Goal: Task Accomplishment & Management: Complete application form

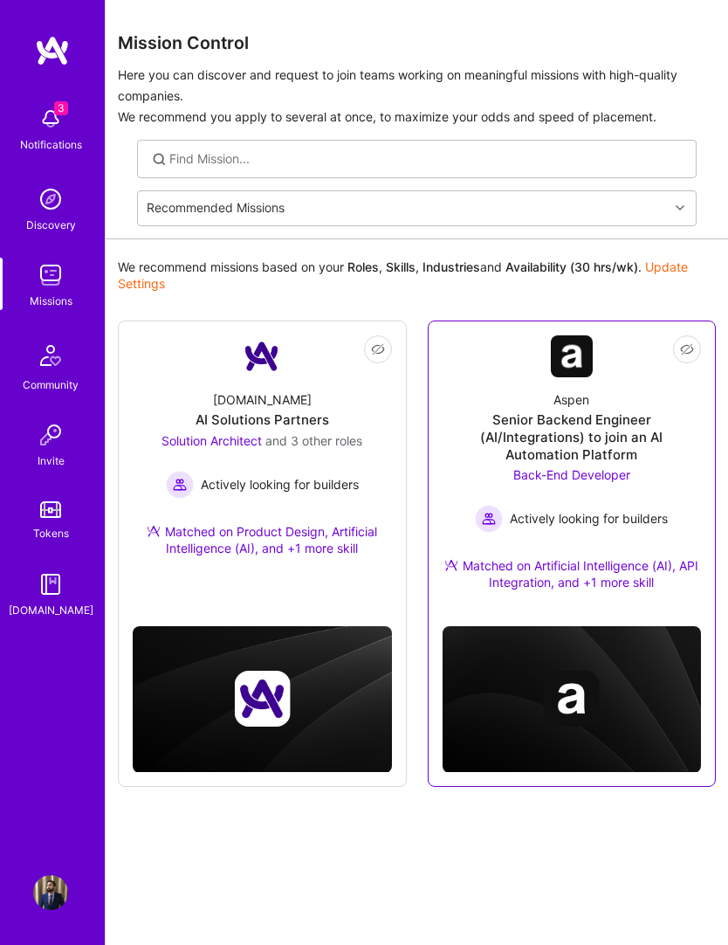
click at [639, 400] on div "Aspen Senior Backend Engineer (AI/Integrations) to join an AI Automation Platfo…" at bounding box center [572, 494] width 259 height 235
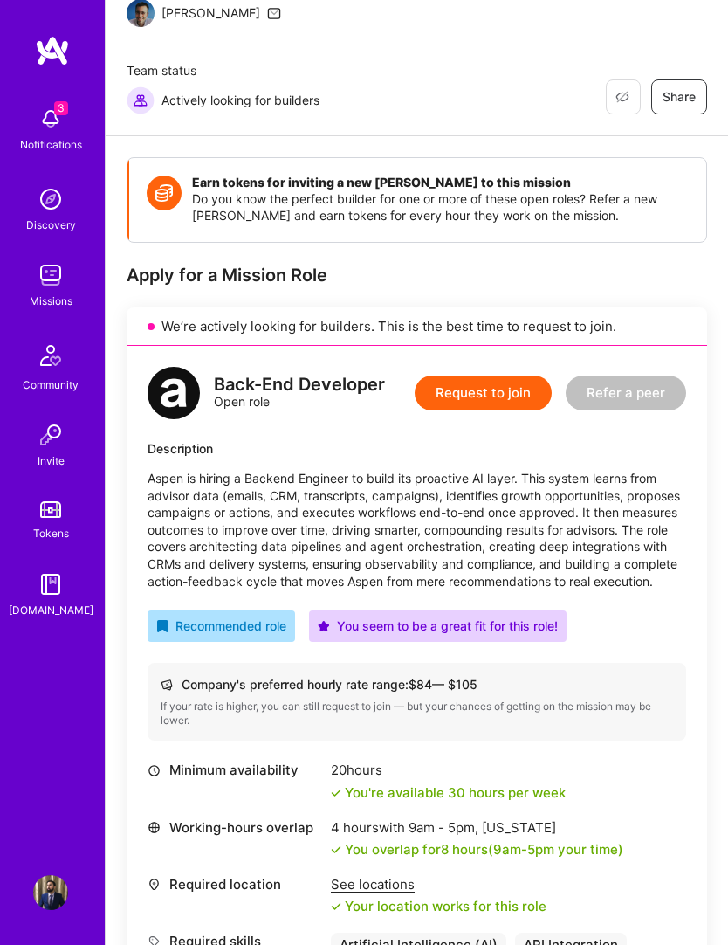
scroll to position [181, 0]
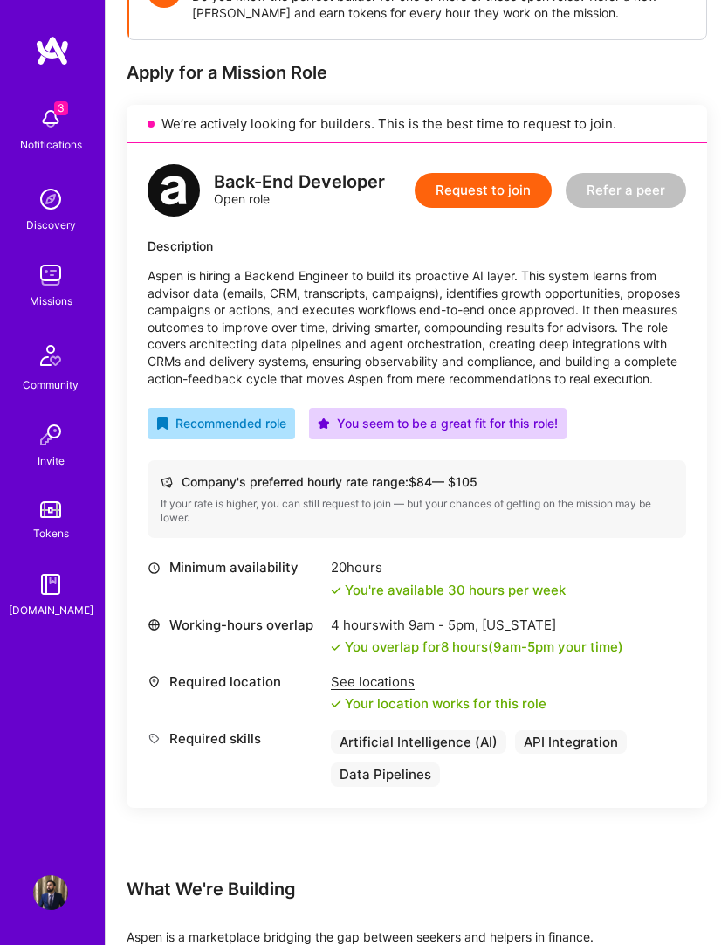
click at [513, 184] on button "Request to join" at bounding box center [483, 190] width 137 height 35
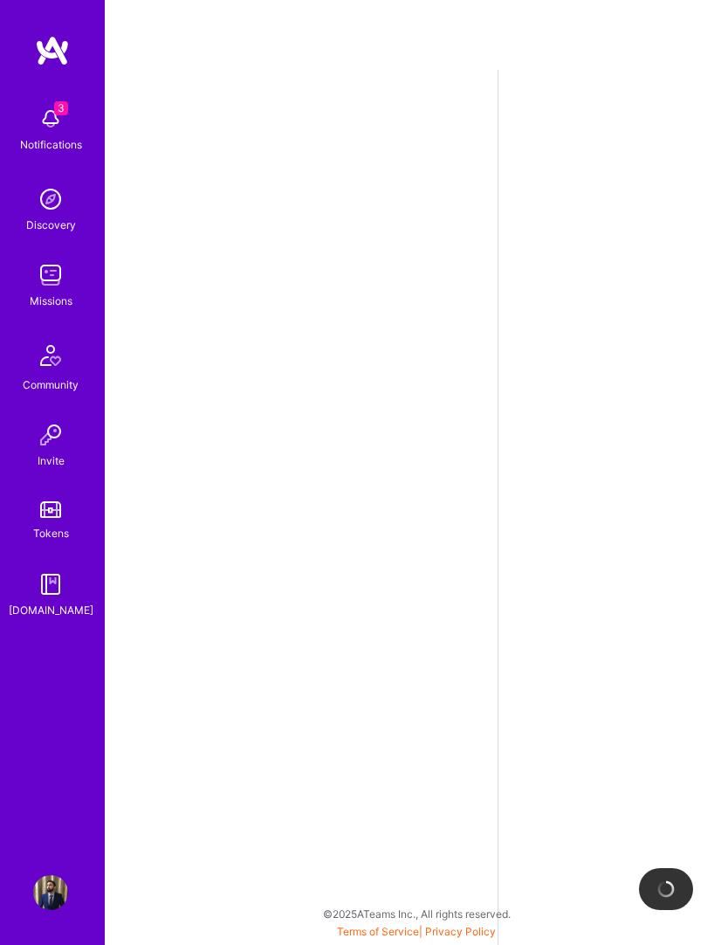
scroll to position [62, 0]
select select "US"
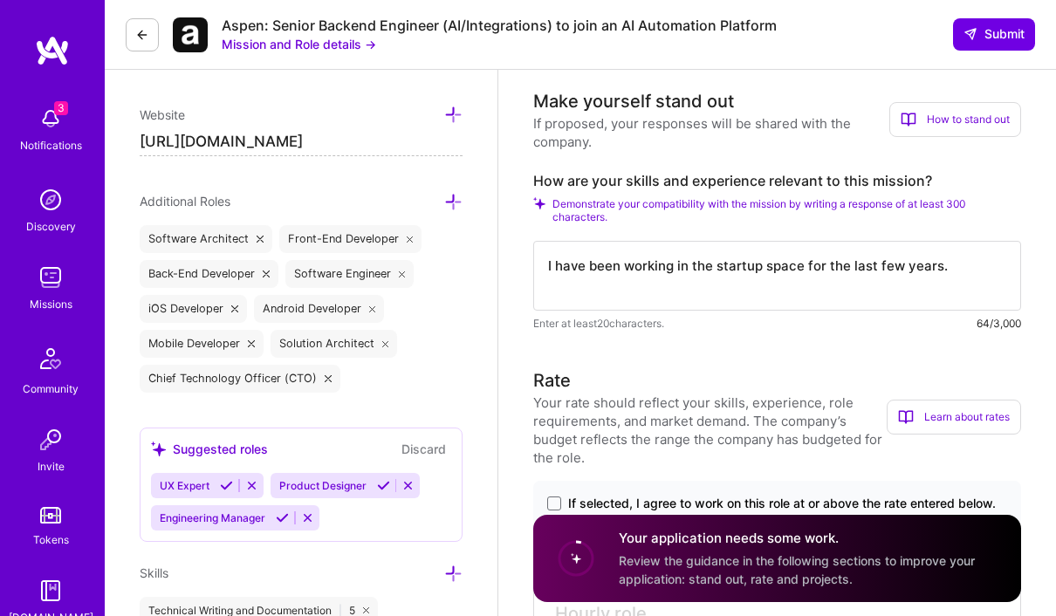
scroll to position [547, 0]
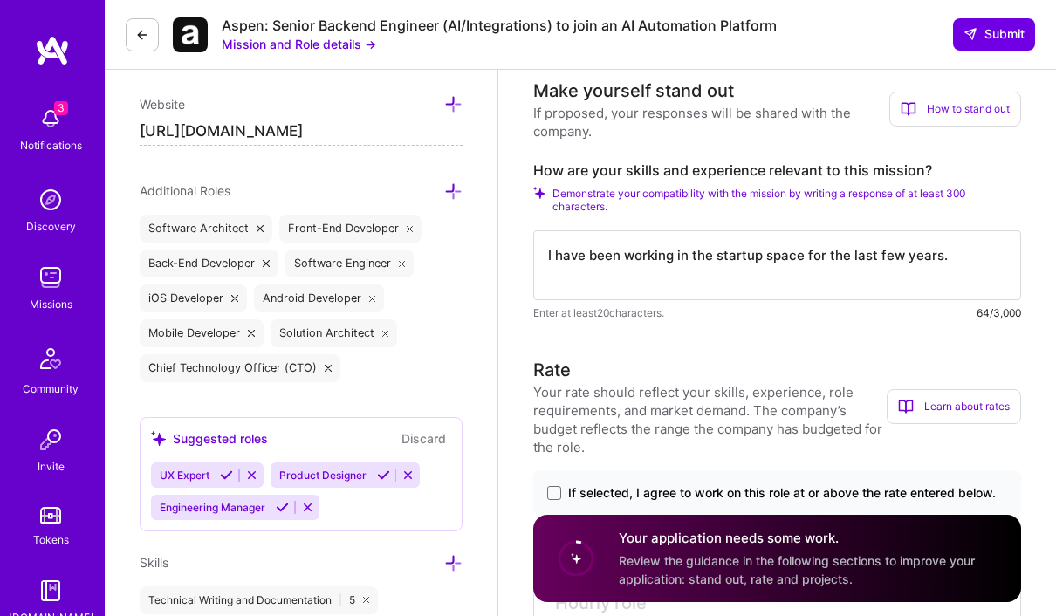
click at [727, 256] on textarea "I have been working in the startup space for the last few years." at bounding box center [777, 266] width 488 height 70
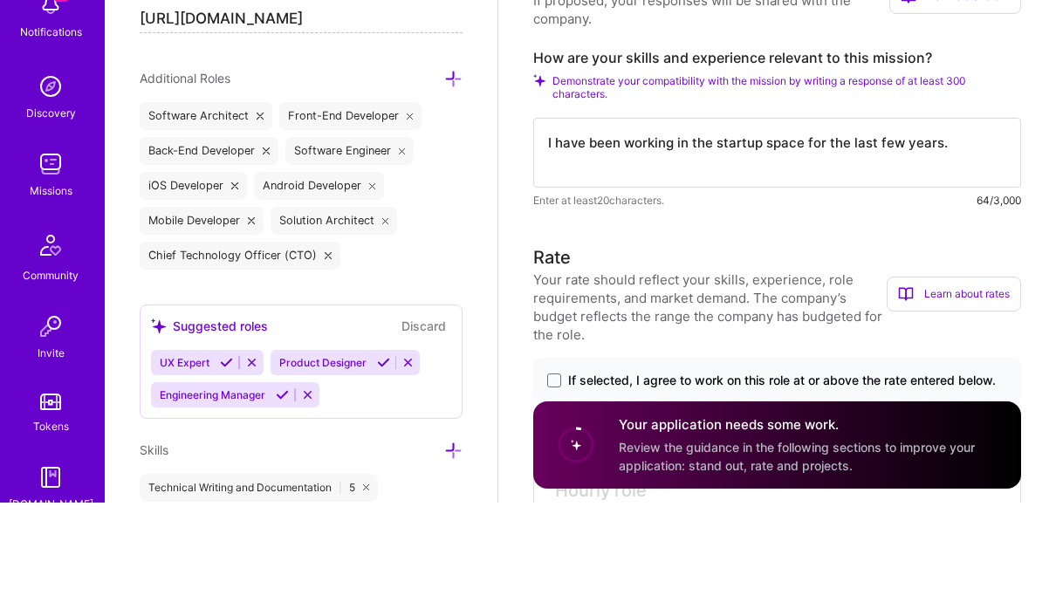
click at [727, 231] on textarea "I have been working in the startup space for the last few years." at bounding box center [777, 266] width 488 height 70
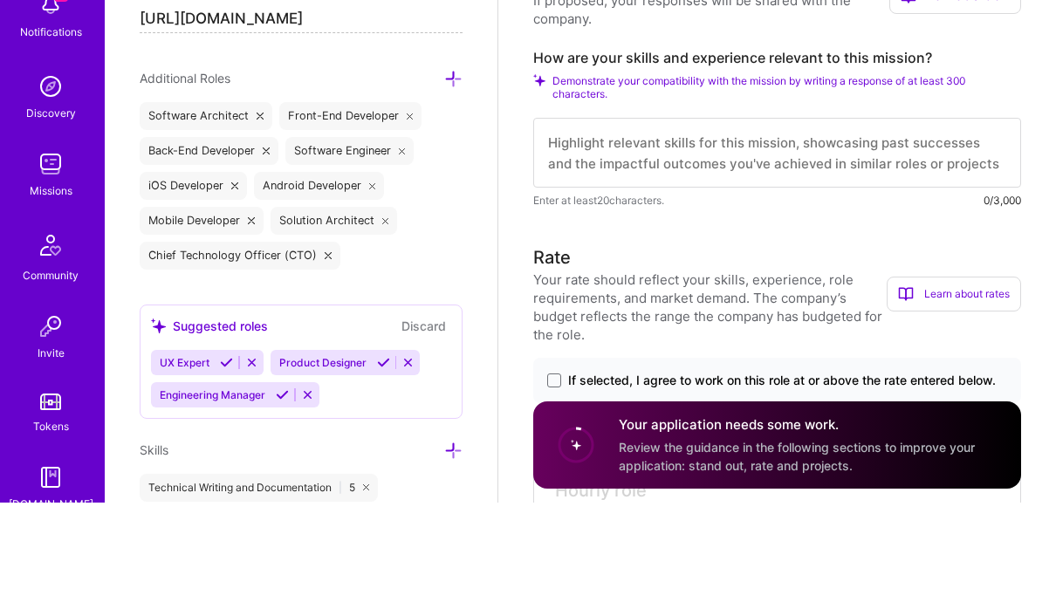
click at [727, 231] on textarea at bounding box center [777, 266] width 488 height 70
click at [588, 231] on textarea at bounding box center [777, 266] width 488 height 70
paste textarea "I possess extensive experience with a diverse range of technology stacks. My ex…"
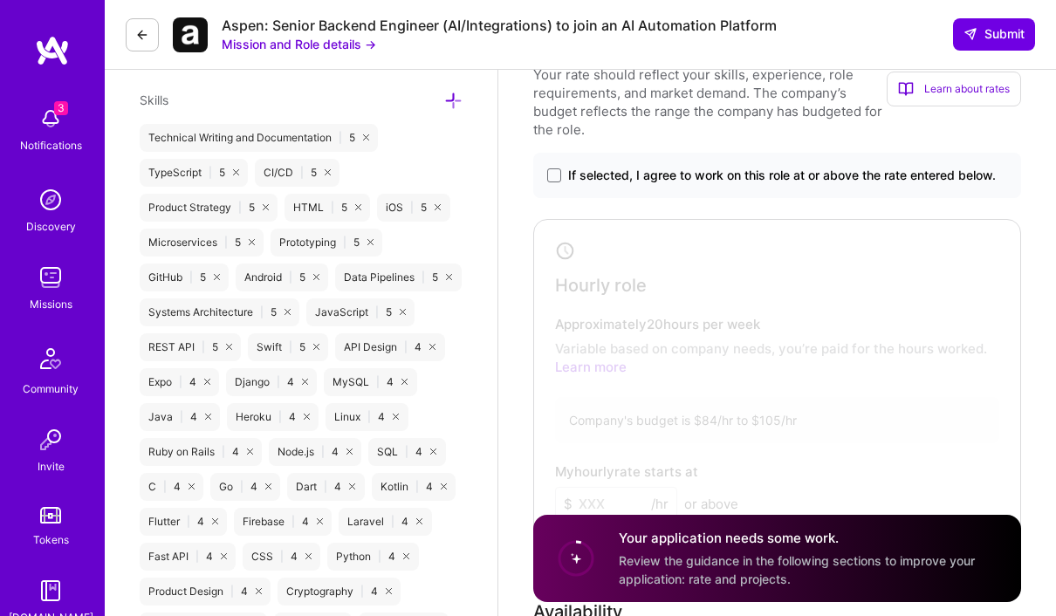
scroll to position [988, 0]
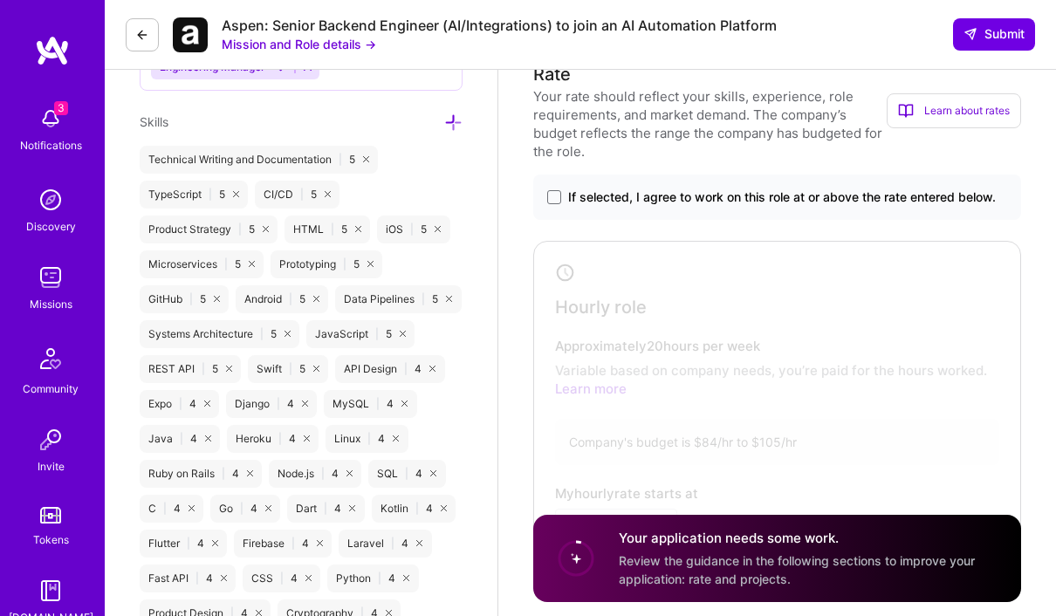
type textarea "I possess extensive experience with a diverse range of technology stacks. My ex…"
click at [552, 183] on div "If selected, I agree to work on this role at or above the rate entered below." at bounding box center [777, 197] width 488 height 45
click at [547, 193] on span at bounding box center [554, 197] width 14 height 14
click at [0, 0] on input "If selected, I agree to work on this role at or above the rate entered below." at bounding box center [0, 0] width 0 height 0
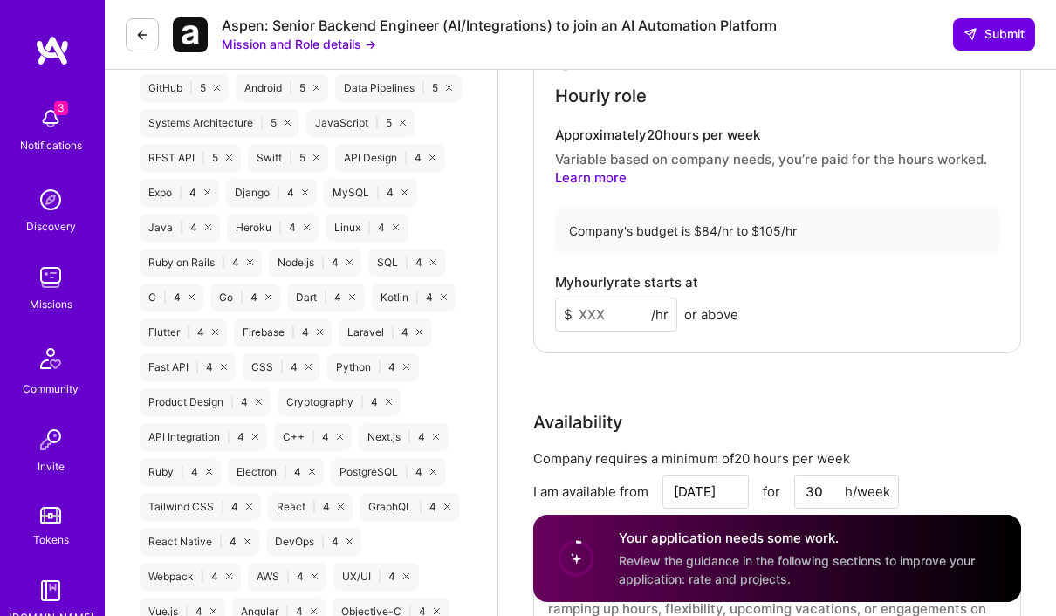
scroll to position [1202, 0]
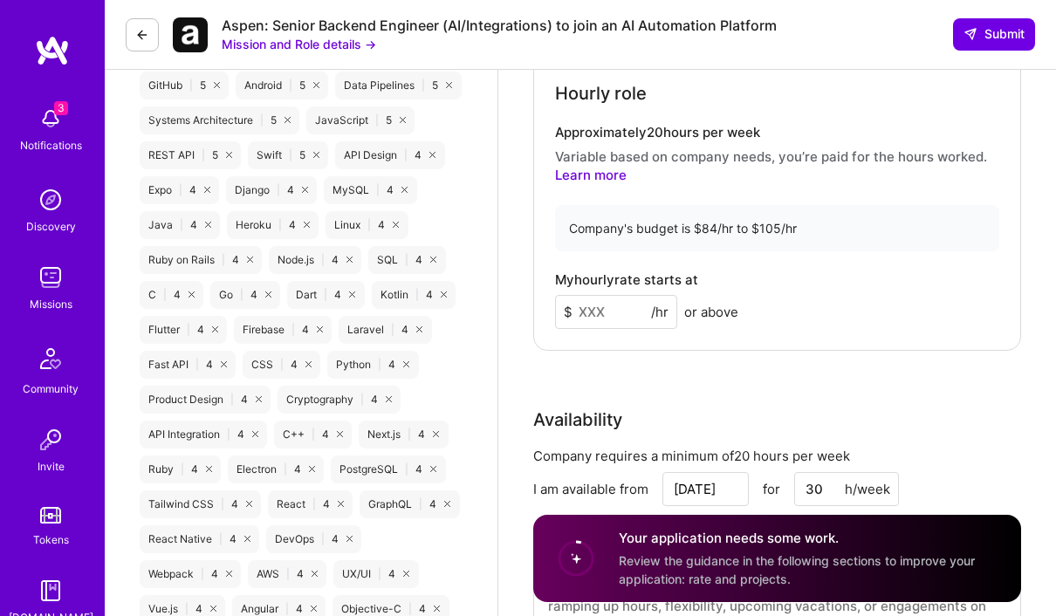
click at [598, 308] on input at bounding box center [616, 312] width 122 height 34
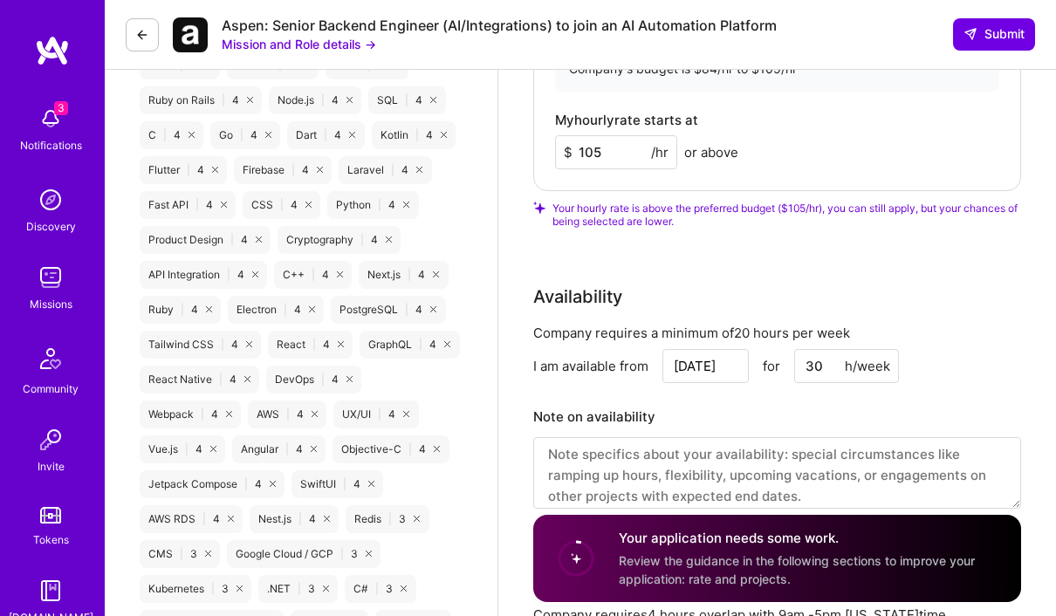
scroll to position [7, 0]
click at [615, 145] on input "105" at bounding box center [616, 152] width 122 height 34
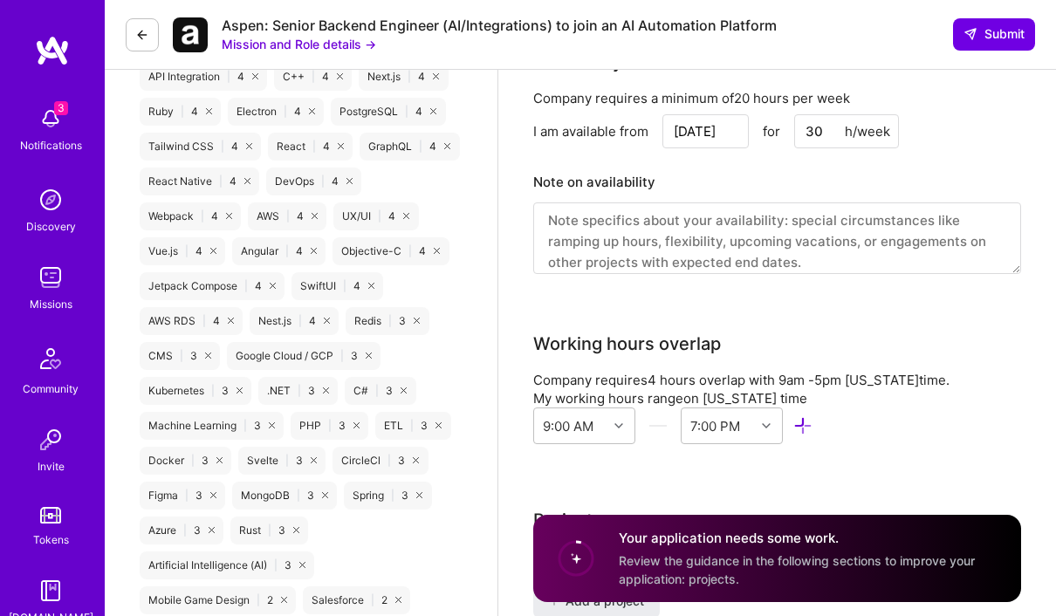
scroll to position [1561, 0]
type input "104"
click at [707, 118] on input "[DATE]" at bounding box center [706, 131] width 86 height 34
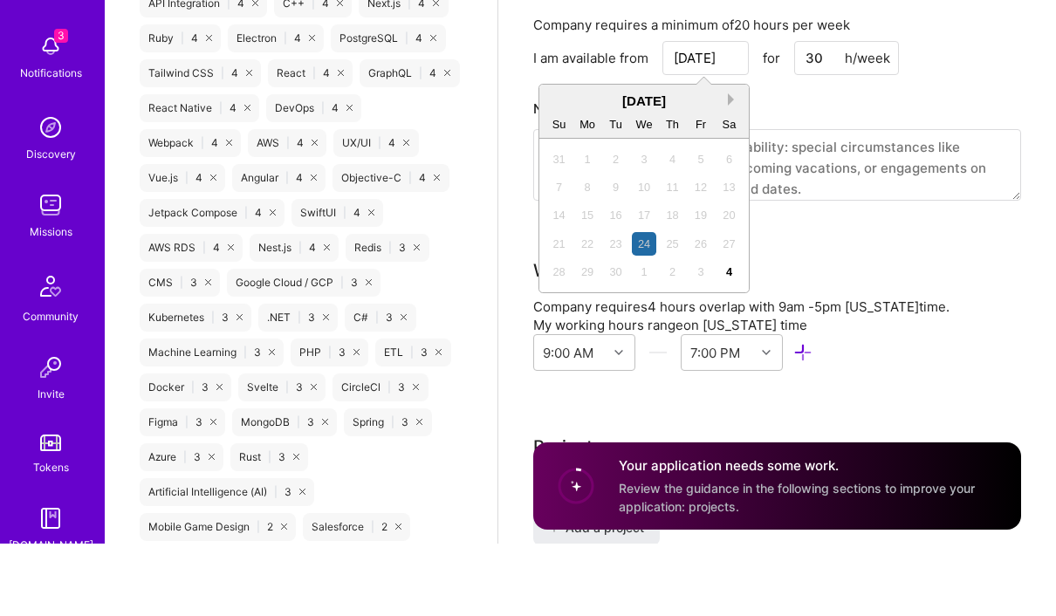
click at [727, 166] on button "Next Month" at bounding box center [734, 172] width 12 height 12
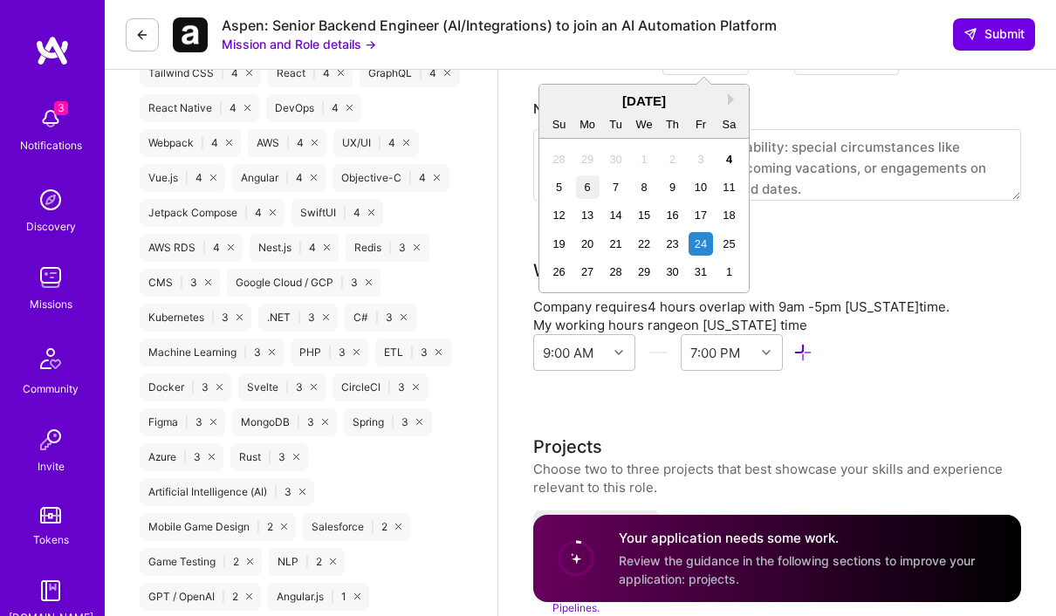
click at [588, 182] on div "6" at bounding box center [588, 187] width 24 height 24
type input "[DATE]"
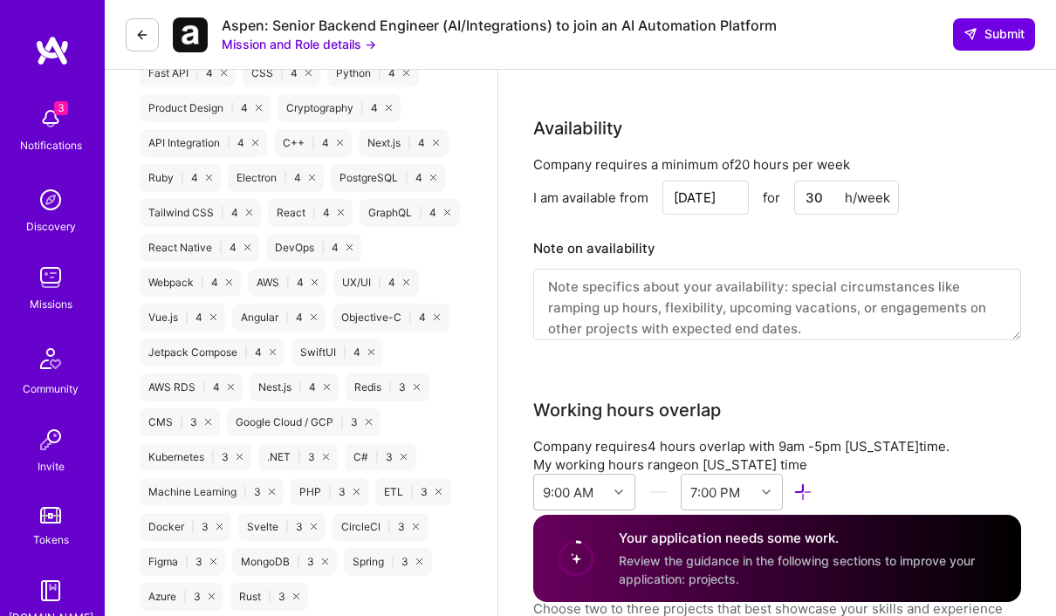
scroll to position [1504, 0]
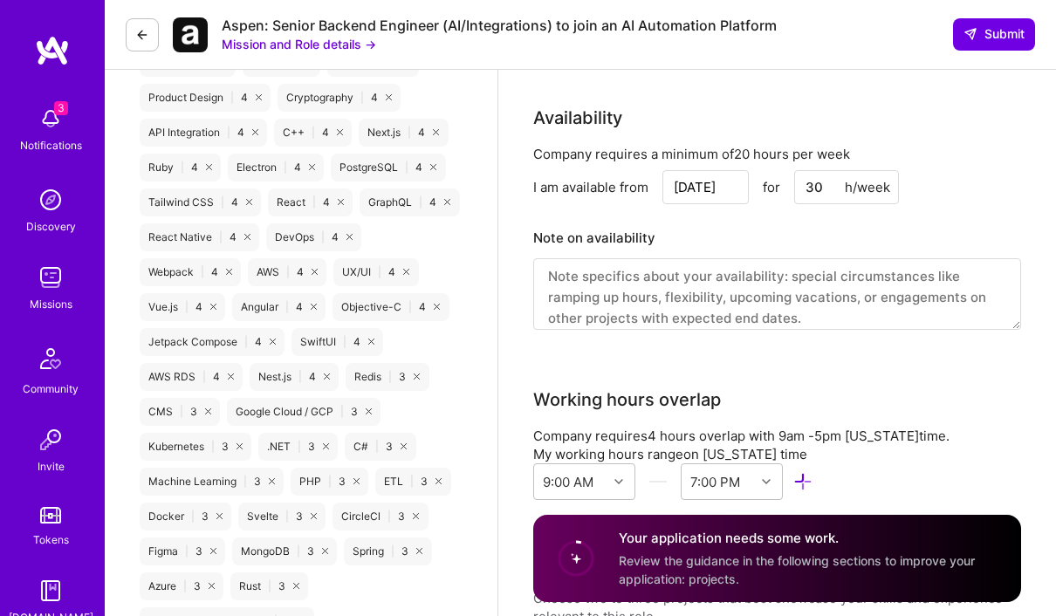
click at [727, 171] on input "30" at bounding box center [847, 187] width 105 height 34
click at [727, 187] on input "30" at bounding box center [847, 187] width 105 height 34
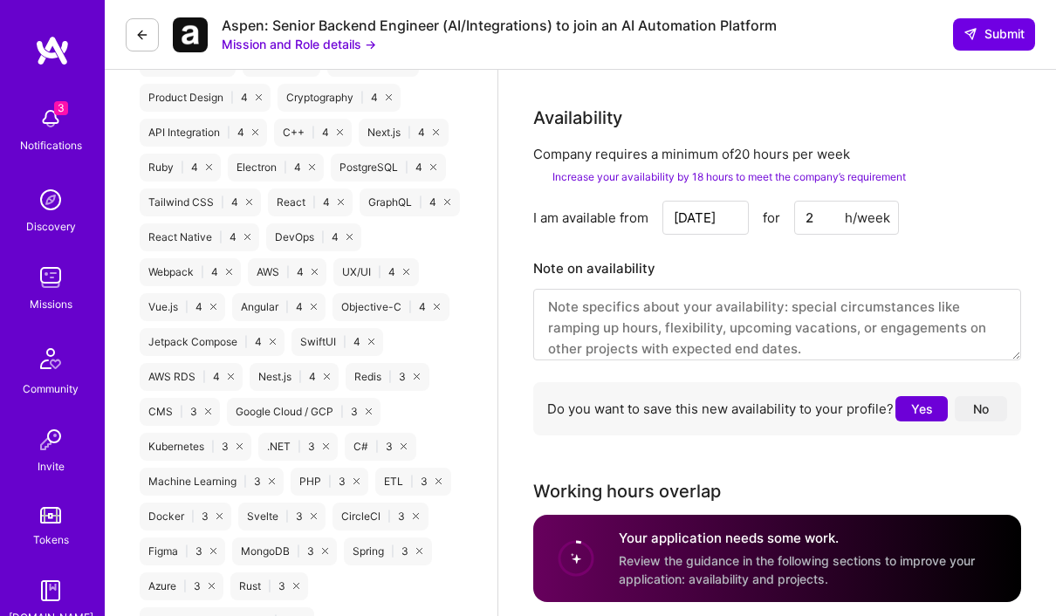
type input "20"
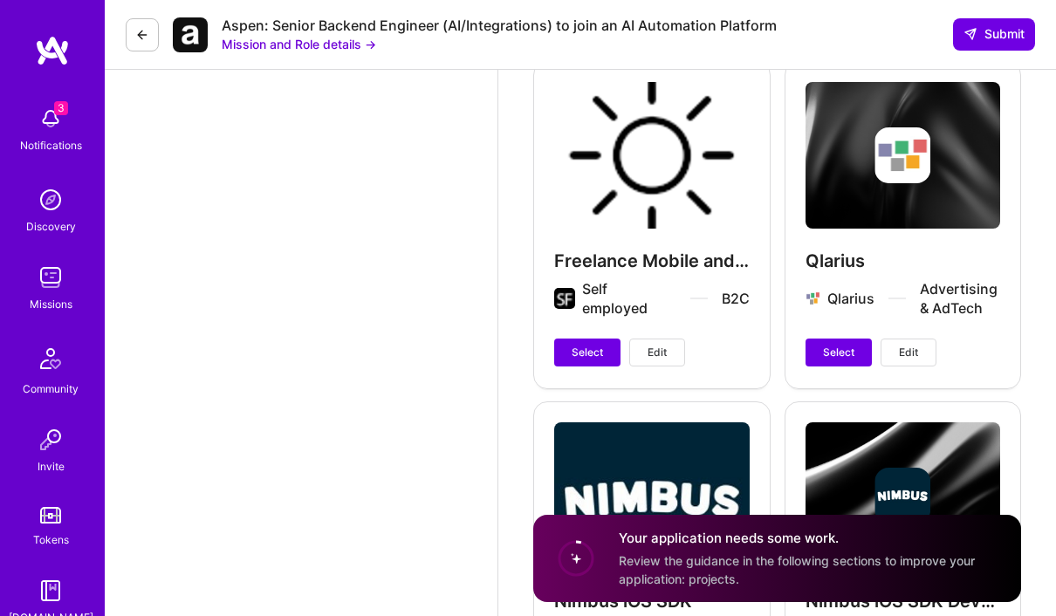
scroll to position [3366, 0]
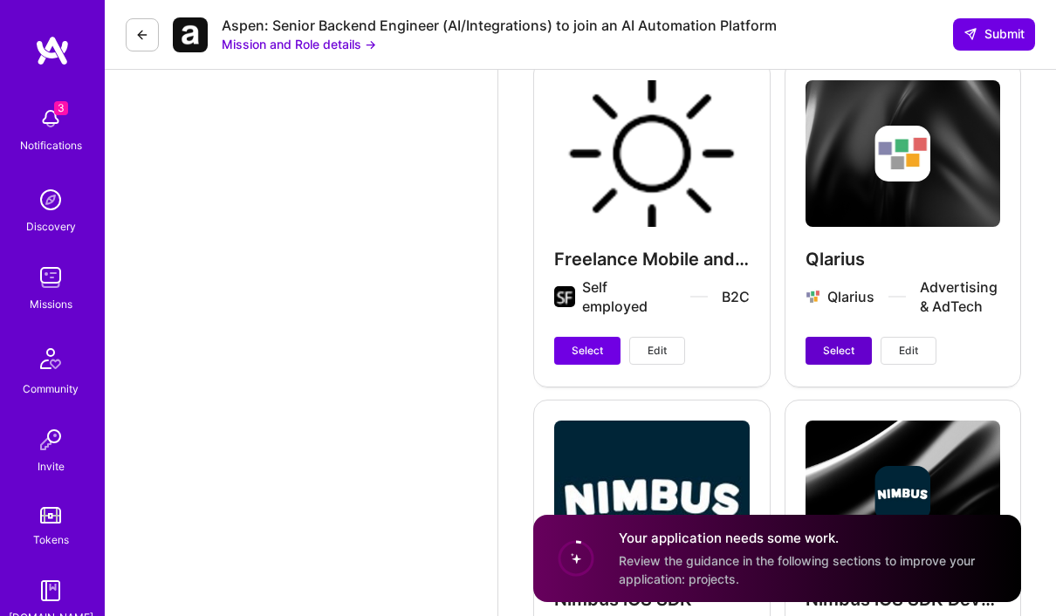
click at [727, 347] on span "Select" at bounding box center [838, 351] width 31 height 16
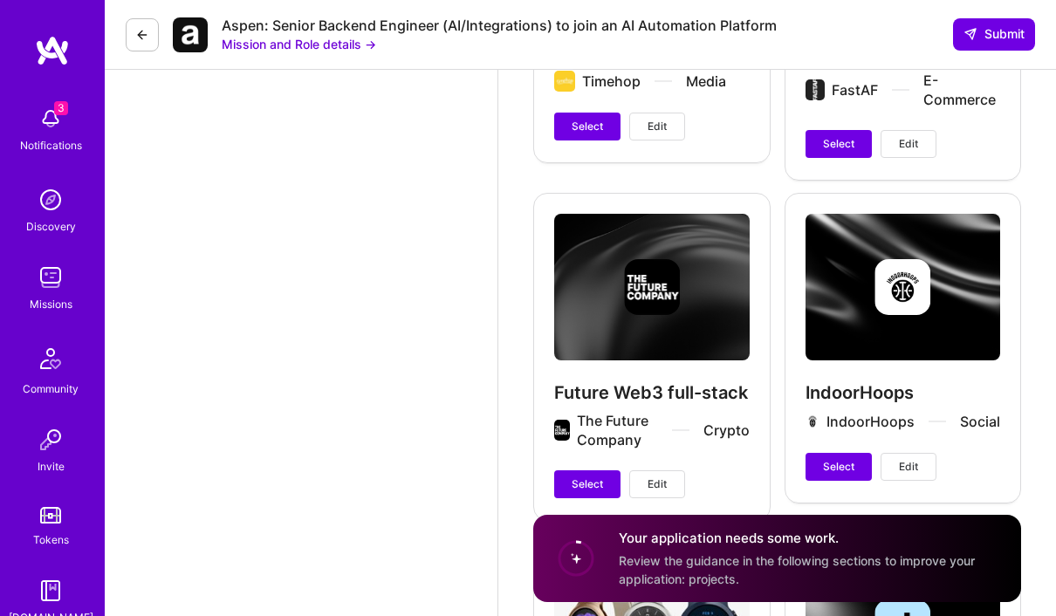
scroll to position [4264, 0]
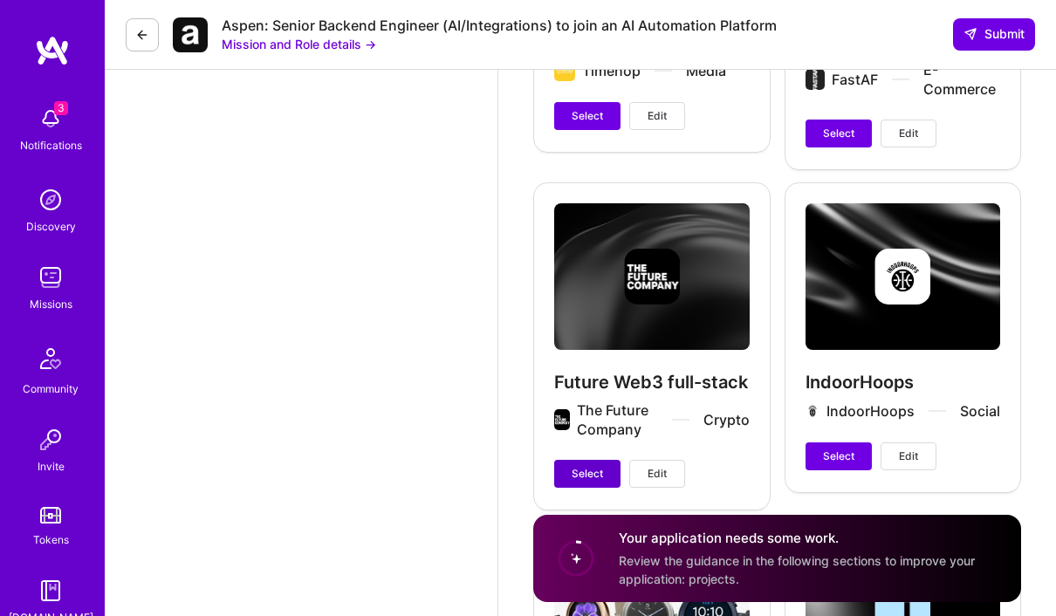
click at [583, 480] on span "Select" at bounding box center [587, 474] width 31 height 16
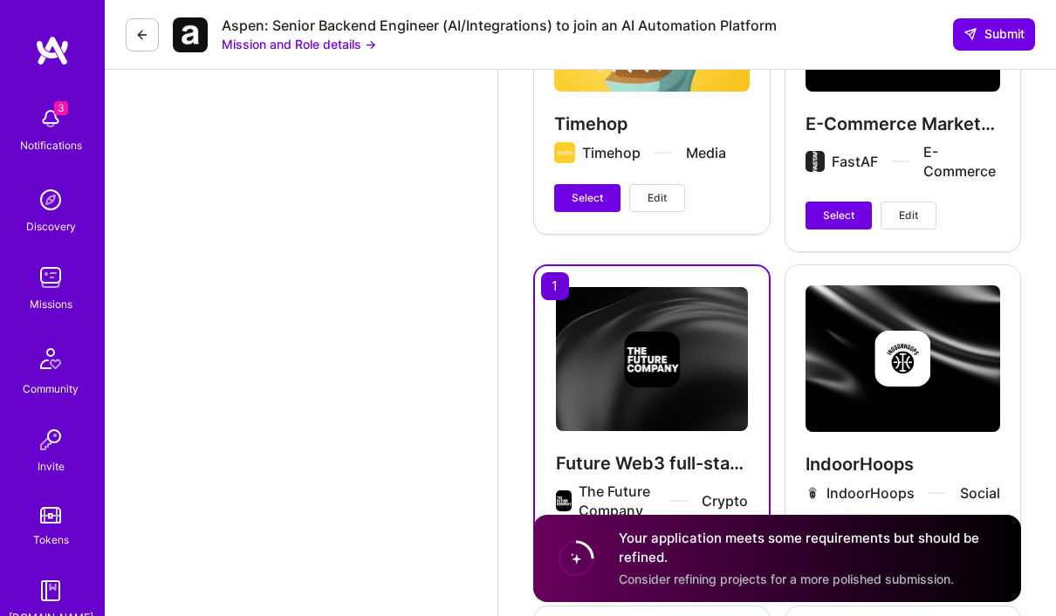
scroll to position [4169, 0]
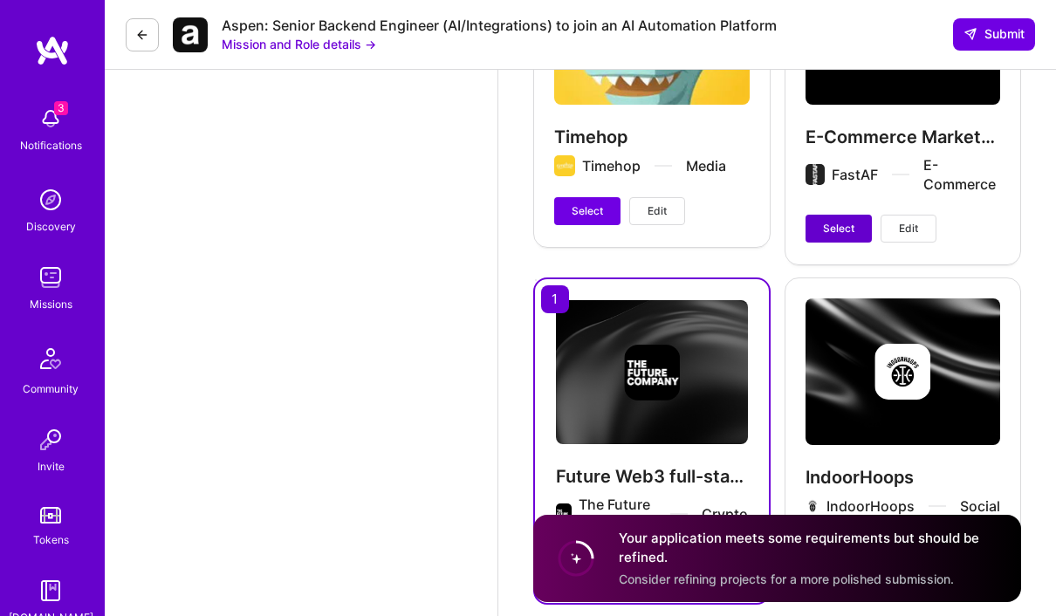
click at [727, 231] on span "Select" at bounding box center [838, 229] width 31 height 16
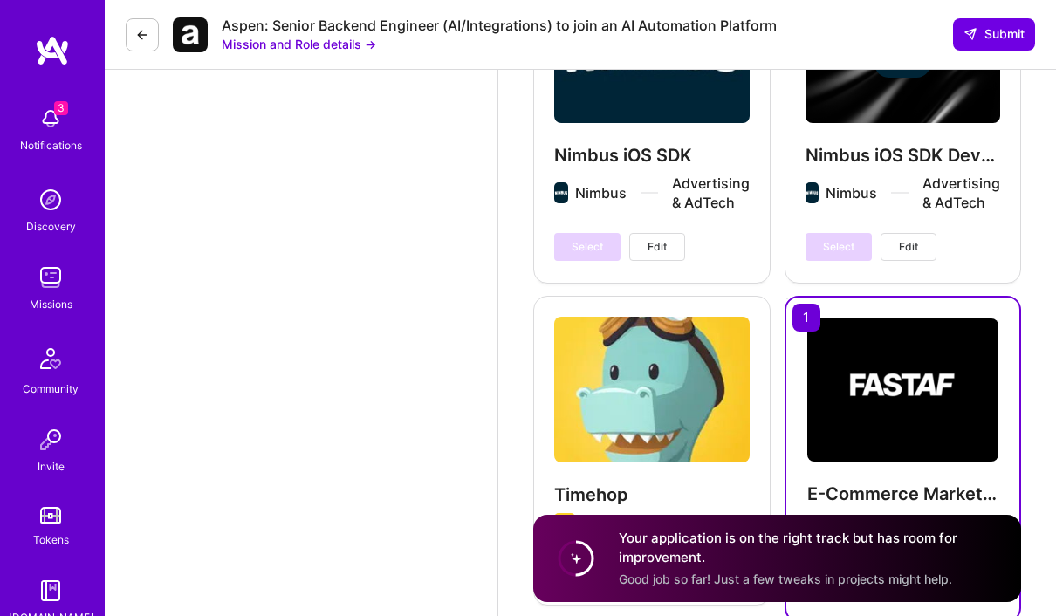
scroll to position [3797, 0]
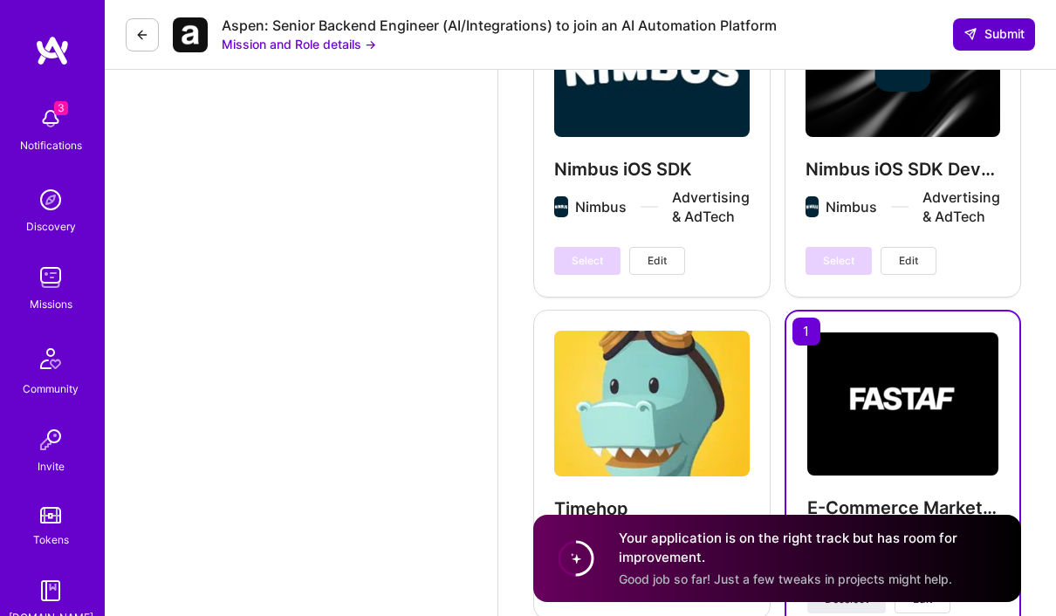
click at [727, 28] on span "Submit" at bounding box center [994, 33] width 61 height 17
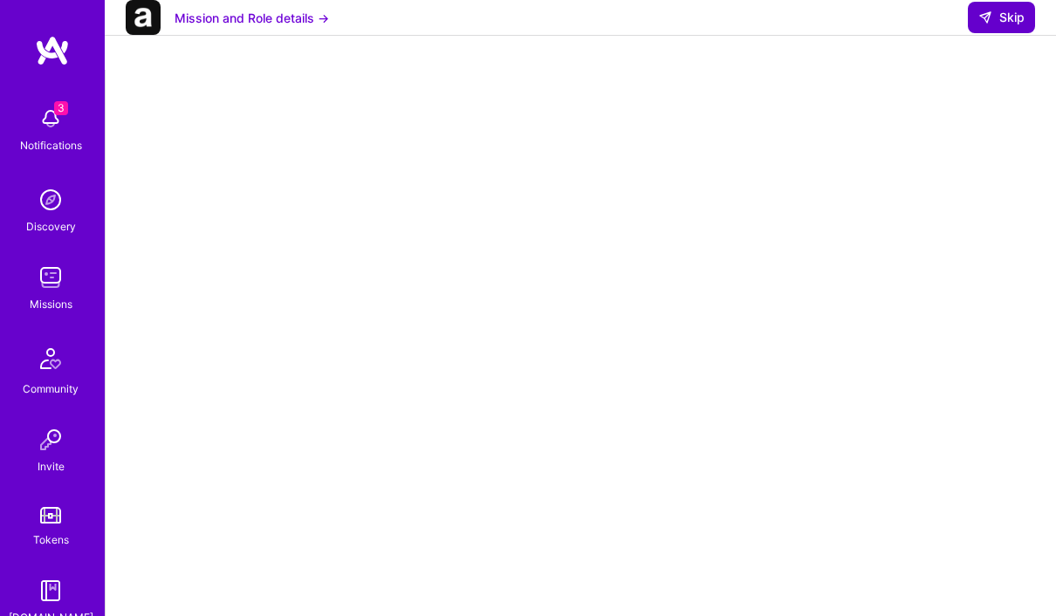
click at [727, 26] on span "Skip" at bounding box center [1002, 17] width 46 height 17
select select "US"
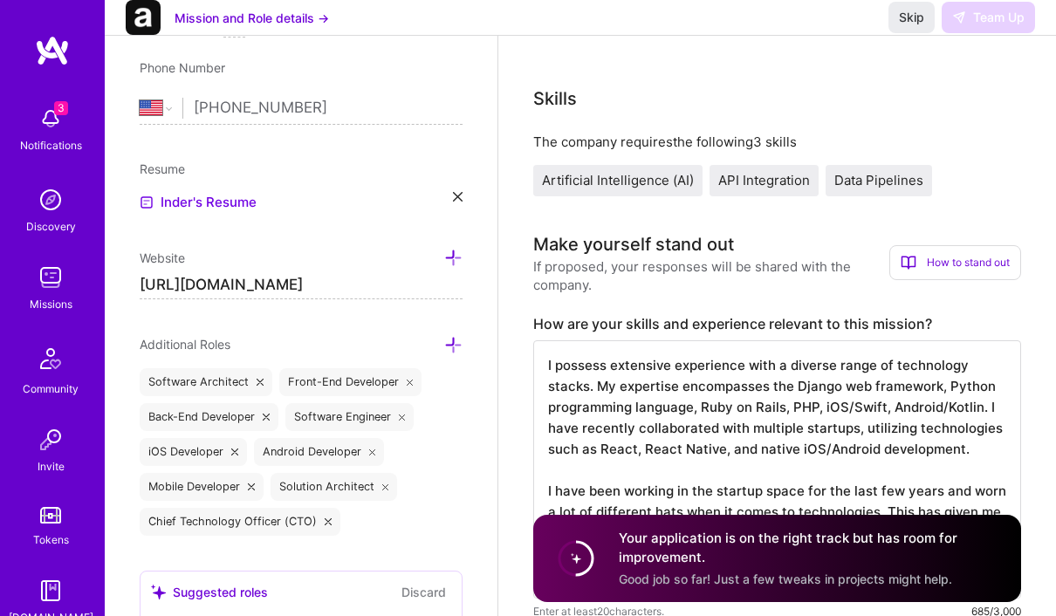
scroll to position [393, 0]
click at [727, 26] on span "Skip" at bounding box center [911, 17] width 25 height 17
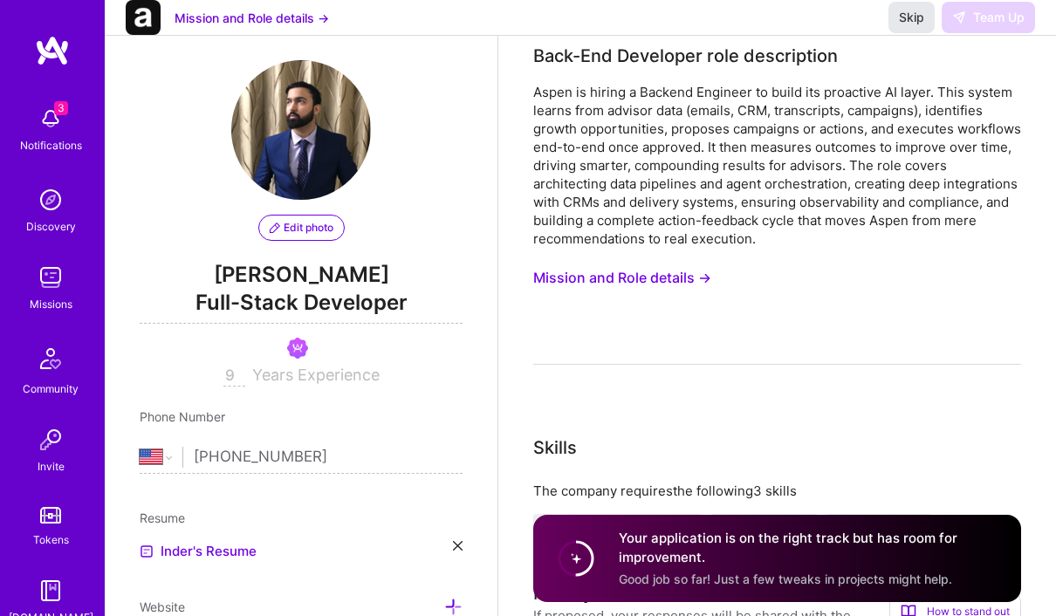
scroll to position [0, 0]
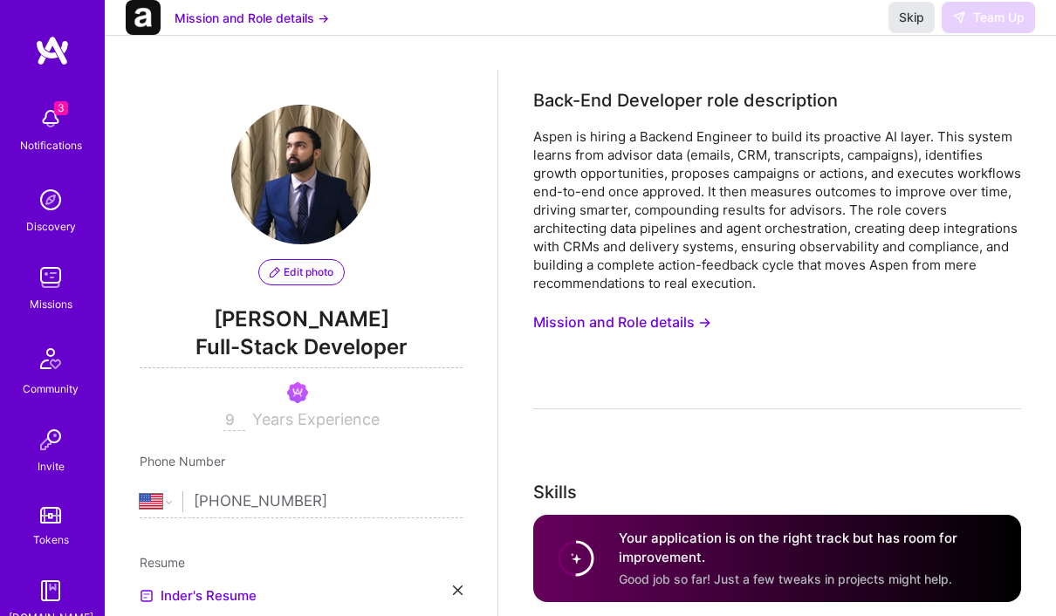
click at [727, 26] on span "Skip" at bounding box center [911, 17] width 25 height 17
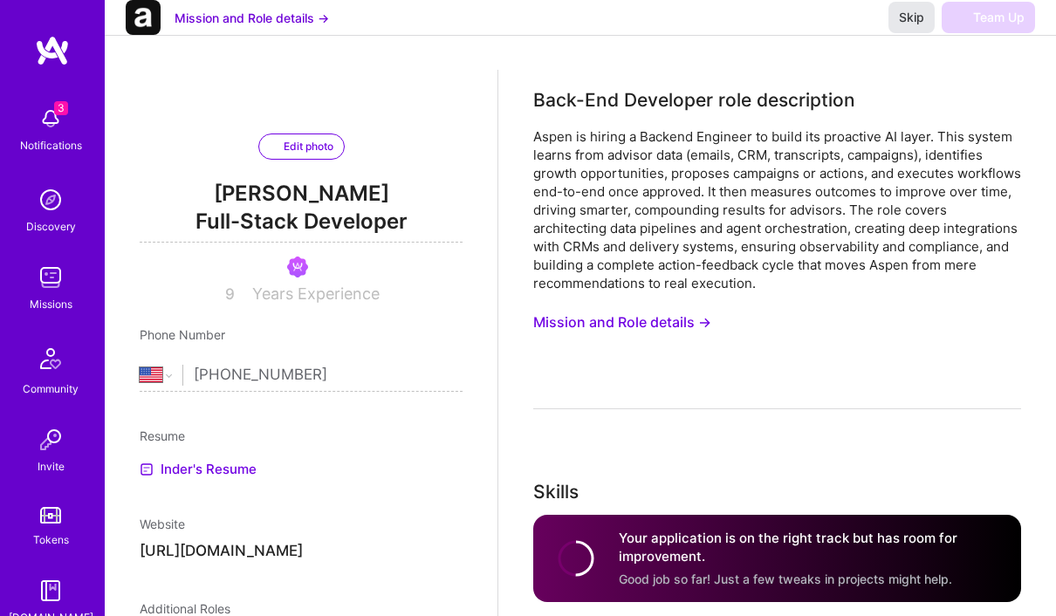
scroll to position [62, 0]
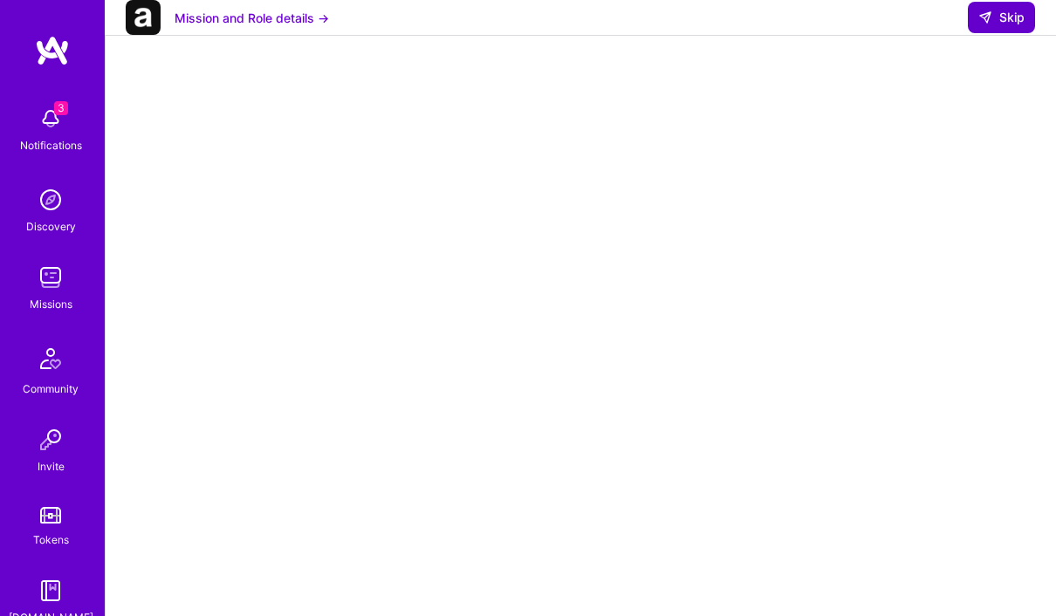
click at [727, 24] on button "Skip" at bounding box center [1001, 17] width 67 height 31
select select "US"
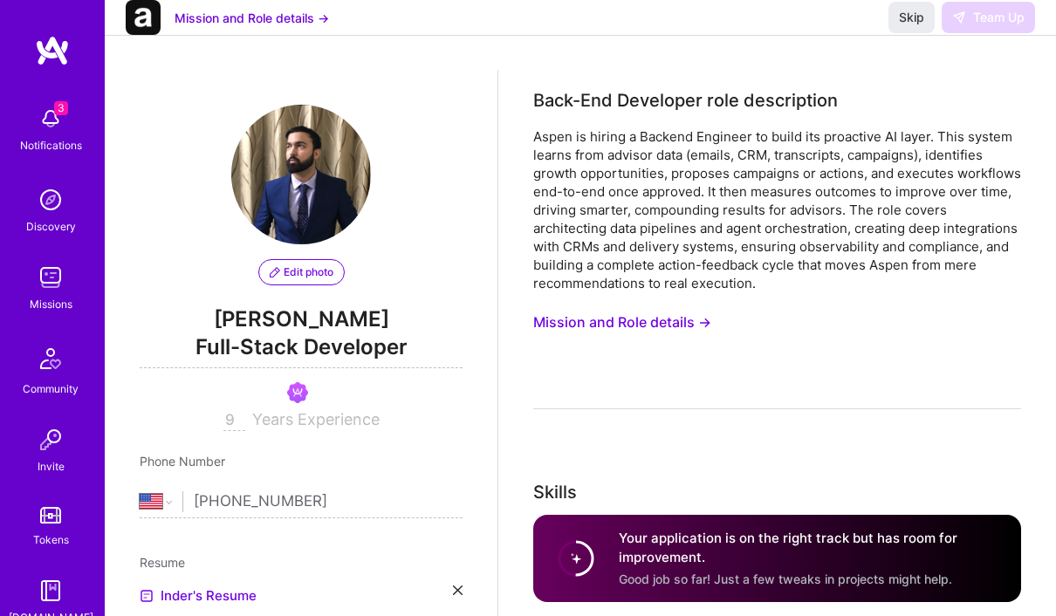
click at [727, 94] on div "Back-End Developer role description" at bounding box center [777, 100] width 488 height 26
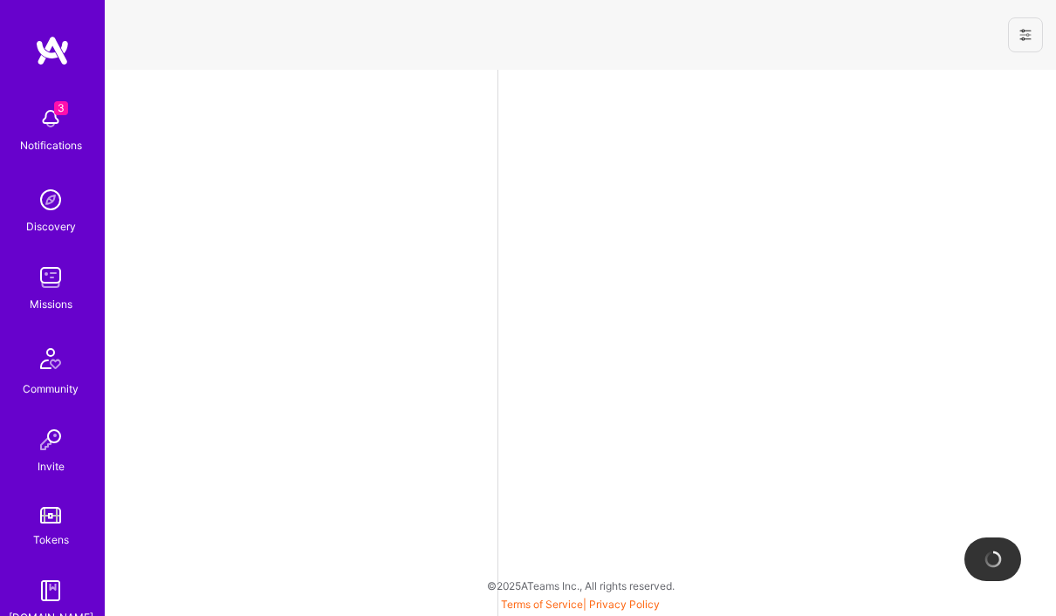
select select "US"
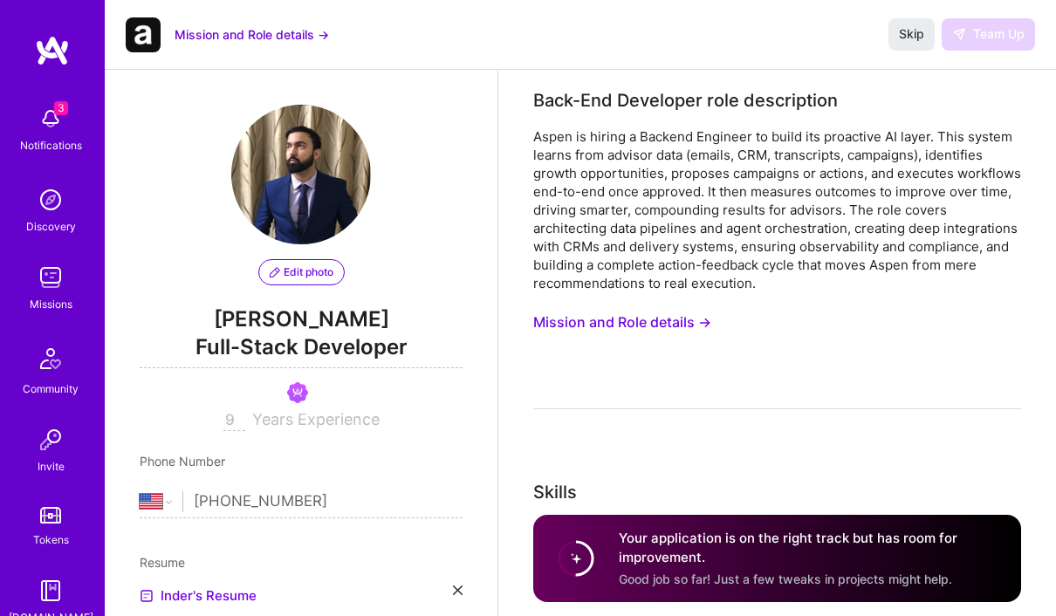
click at [236, 428] on input "9" at bounding box center [235, 420] width 22 height 21
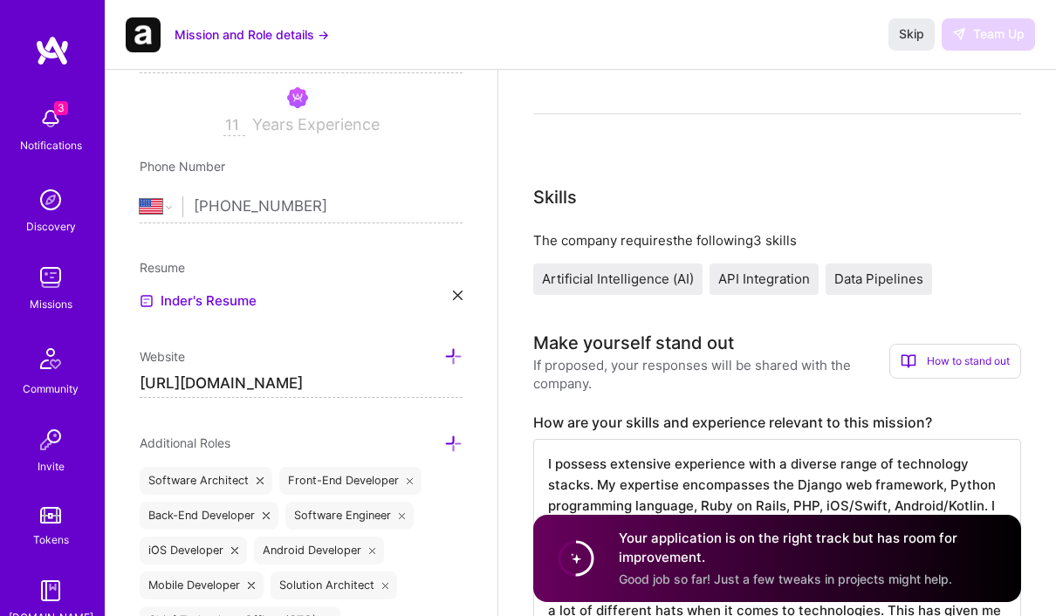
scroll to position [280, 0]
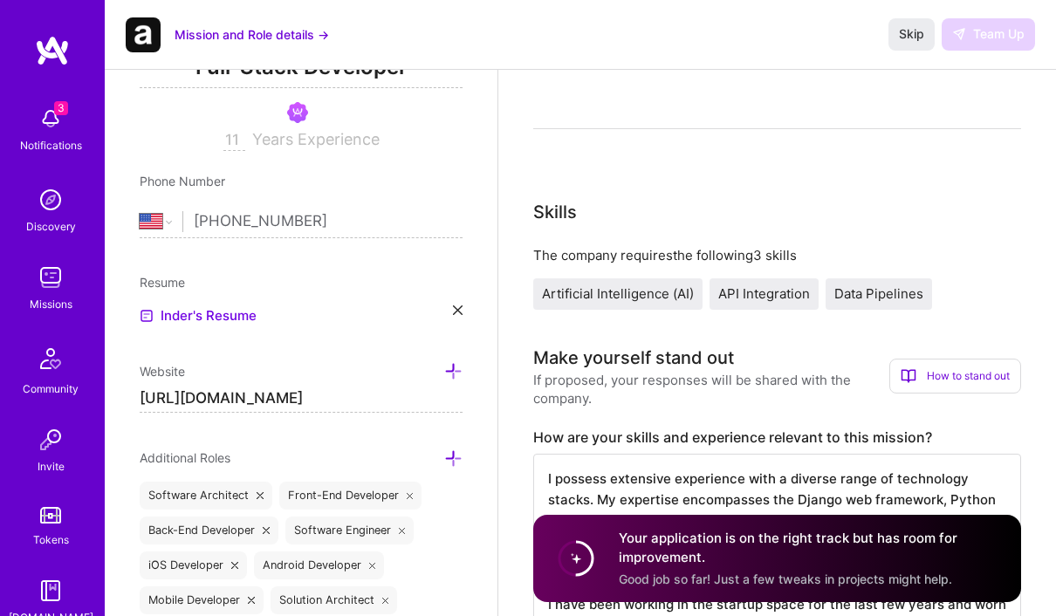
click at [237, 141] on input "11" at bounding box center [235, 140] width 22 height 21
type input "1"
type input "9"
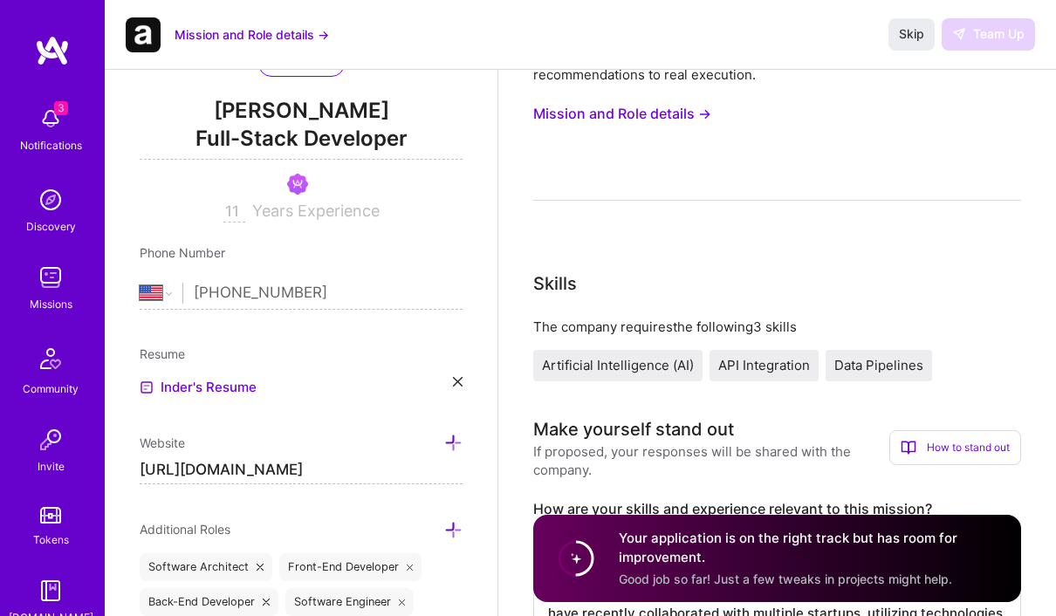
click at [241, 213] on input "11" at bounding box center [235, 212] width 22 height 21
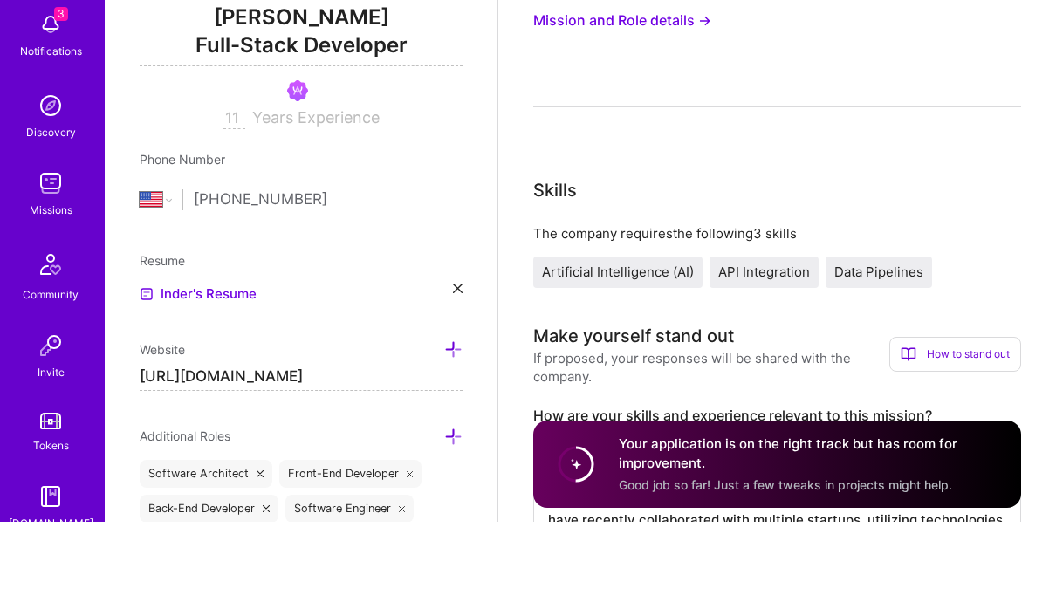
type input "1"
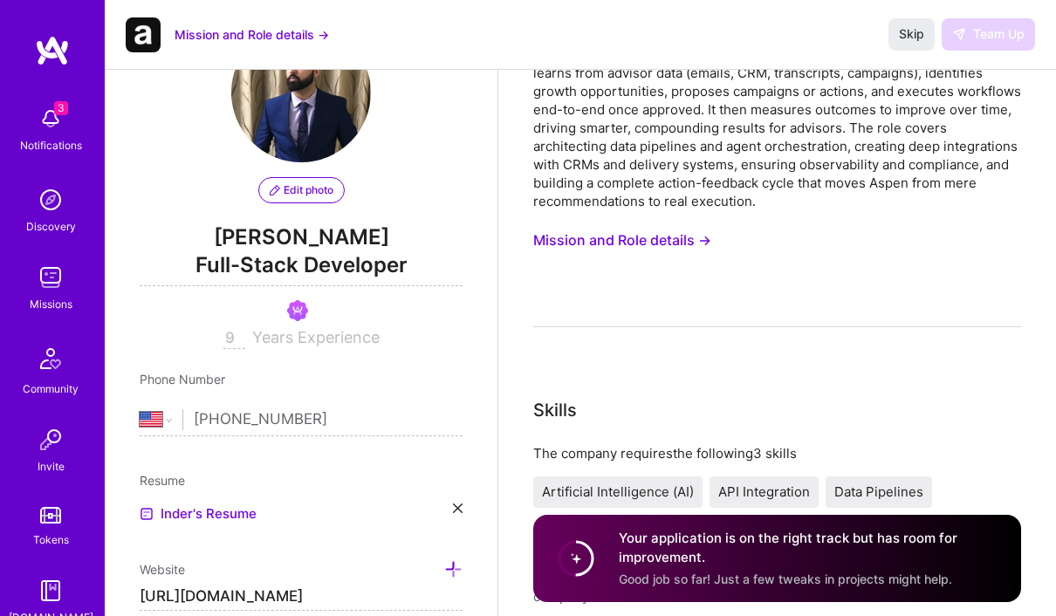
scroll to position [76, 0]
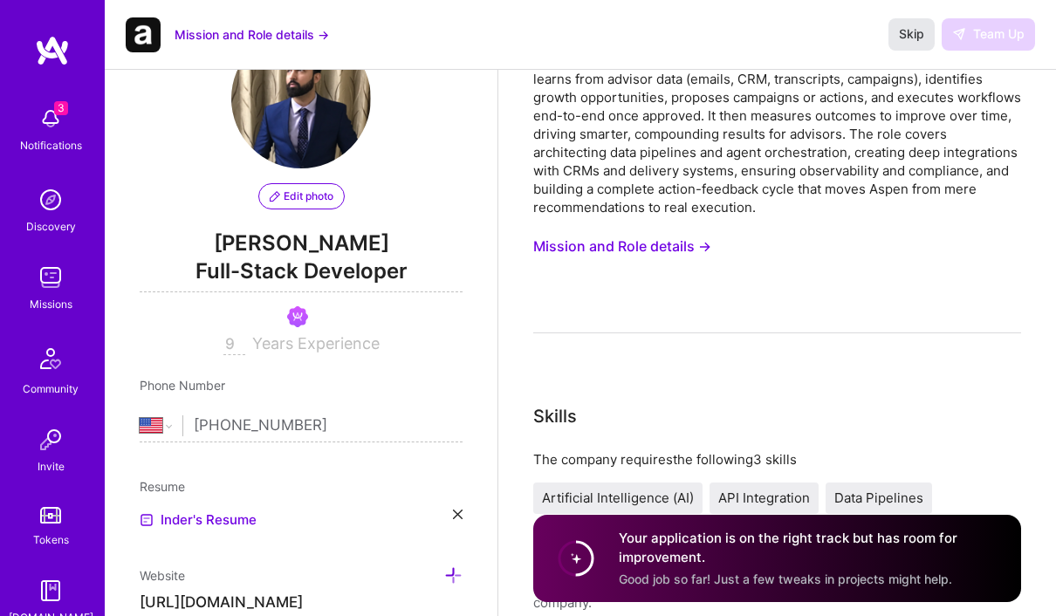
type input "9"
click at [904, 28] on span "Skip" at bounding box center [911, 33] width 25 height 17
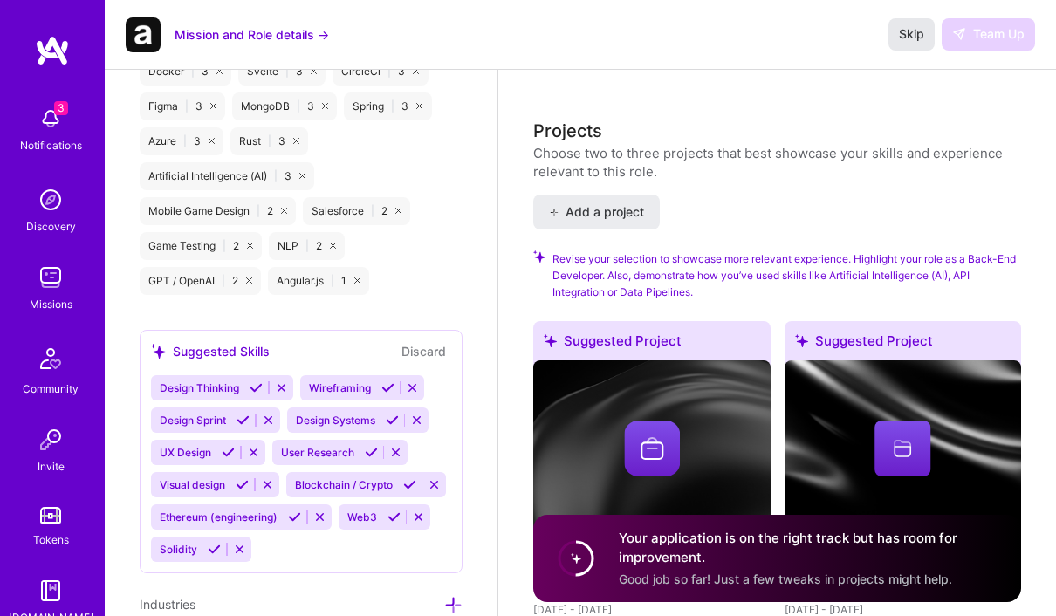
scroll to position [1917, 0]
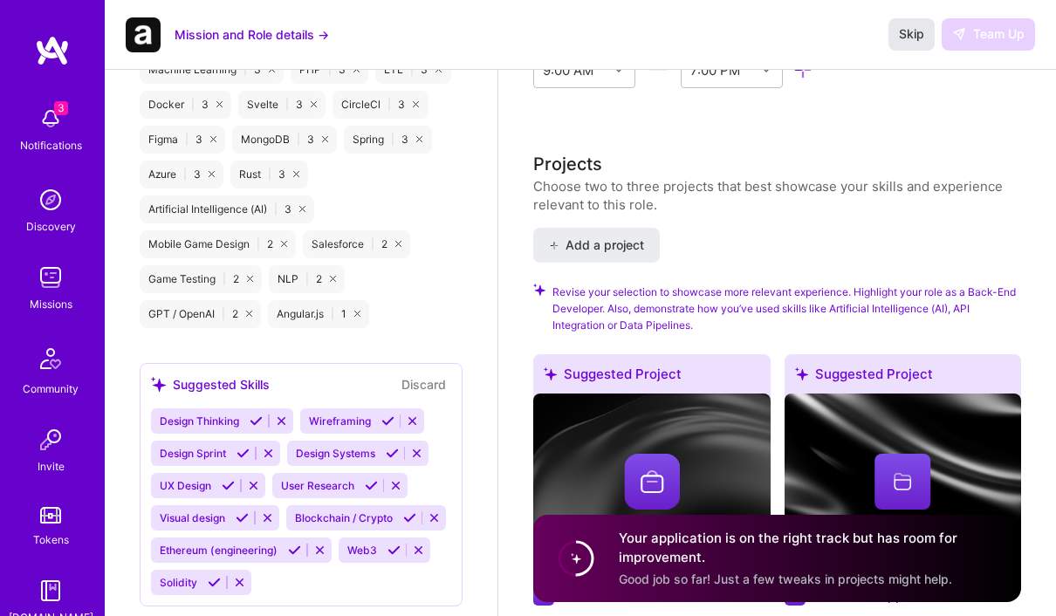
click at [917, 42] on span "Skip" at bounding box center [911, 33] width 25 height 17
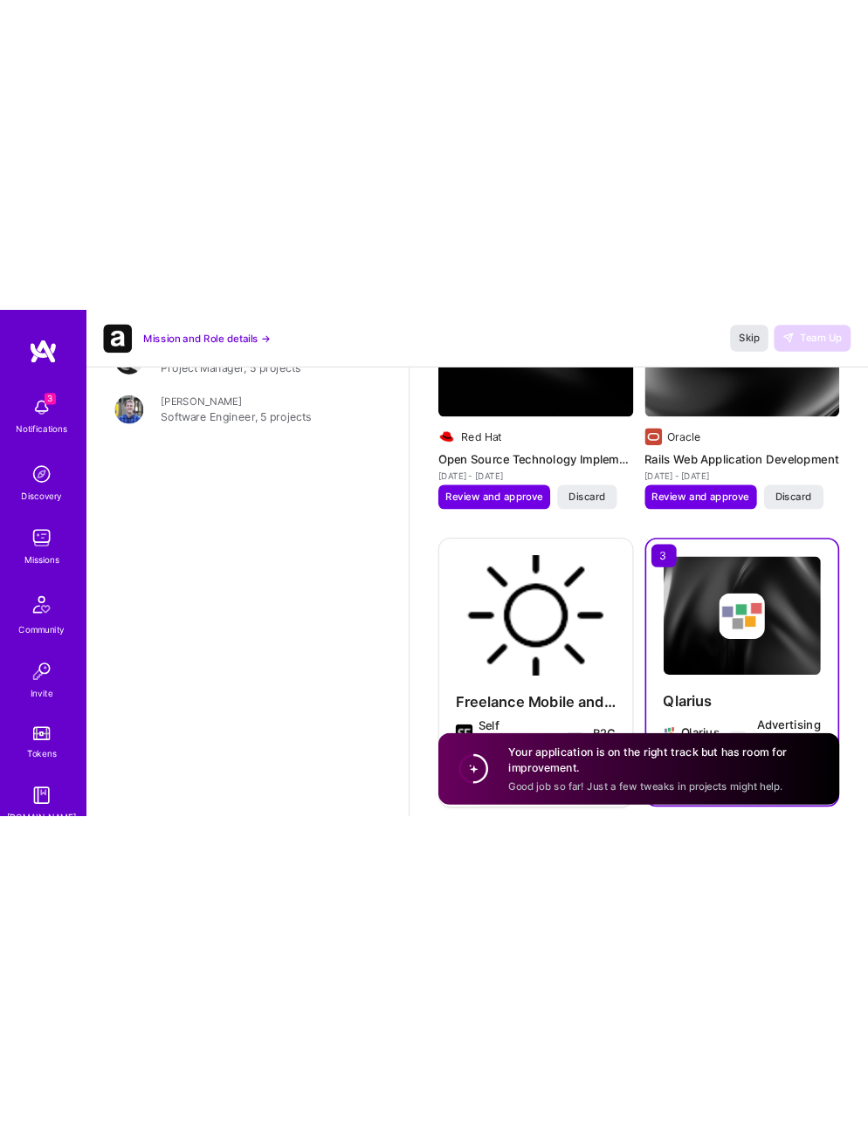
scroll to position [5204, 0]
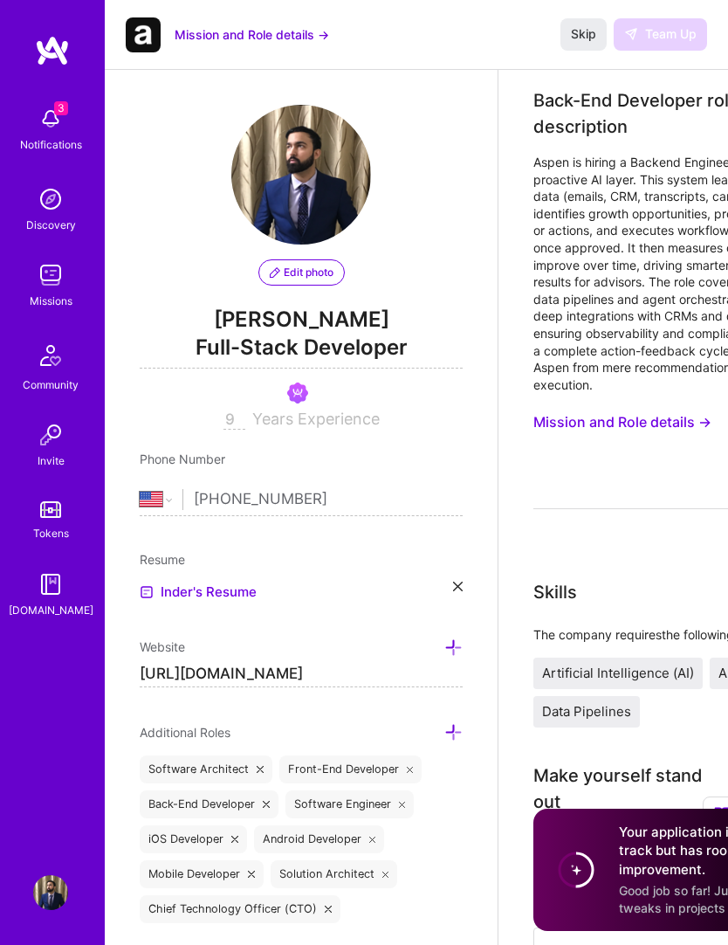
select select "US"
